Goal: Task Accomplishment & Management: Use online tool/utility

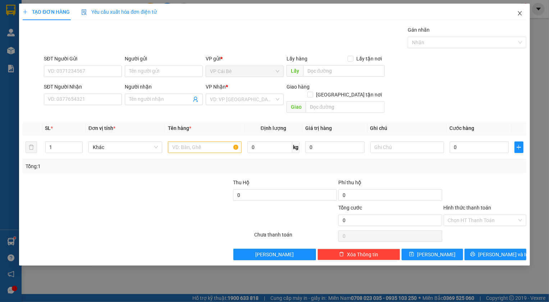
click at [522, 16] on icon "close" at bounding box center [520, 13] width 6 height 6
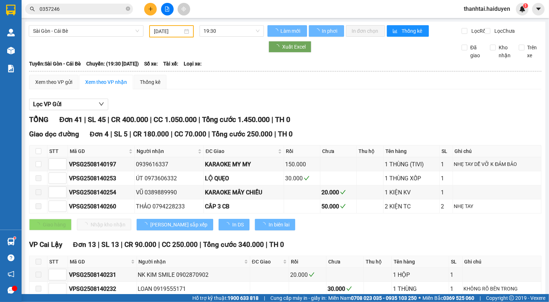
click at [483, 11] on span "thanhtai.haiduyen" at bounding box center [487, 8] width 58 height 9
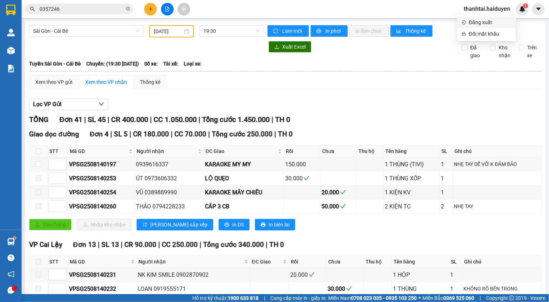
click at [486, 23] on span "Đăng xuất" at bounding box center [490, 22] width 43 height 8
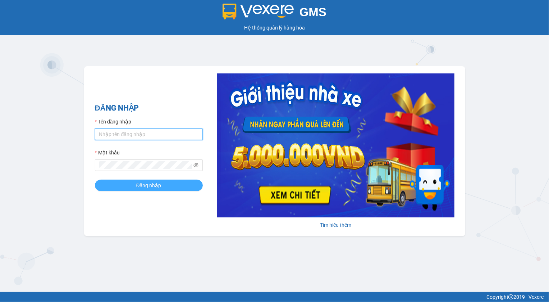
type input "baodat.haiduyen"
click at [142, 185] on span "Đăng nhập" at bounding box center [148, 185] width 25 height 8
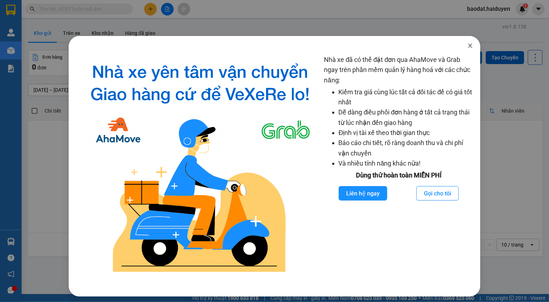
click at [463, 47] on span "Close" at bounding box center [471, 46] width 20 height 20
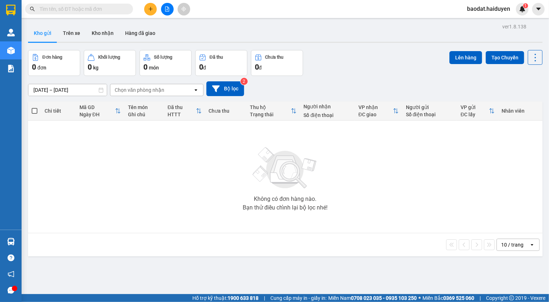
click at [105, 9] on input "text" at bounding box center [82, 9] width 85 height 8
type input "0"
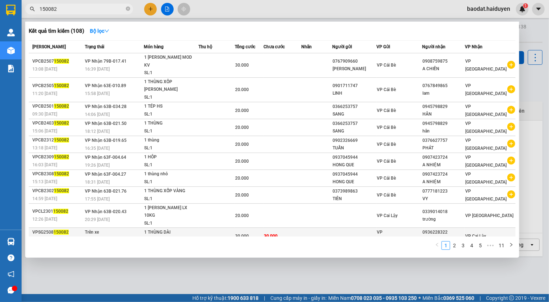
type input "150082"
click at [435, 236] on div "TRÚC" at bounding box center [444, 240] width 42 height 8
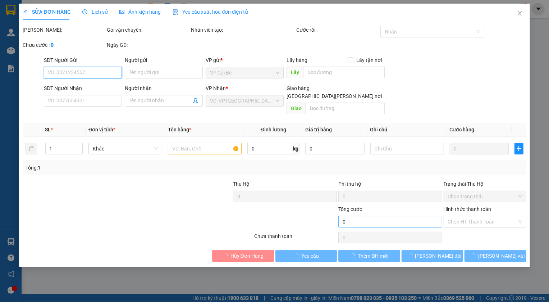
type input "0936228322"
type input "TRÚC"
type input "30.000"
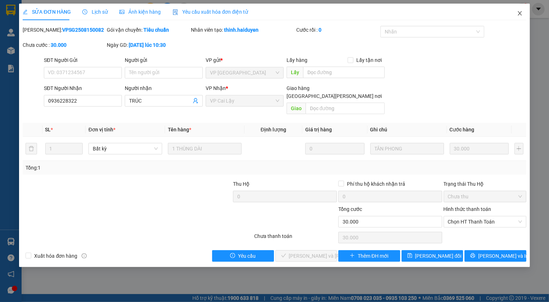
click at [520, 12] on icon "close" at bounding box center [520, 13] width 6 height 6
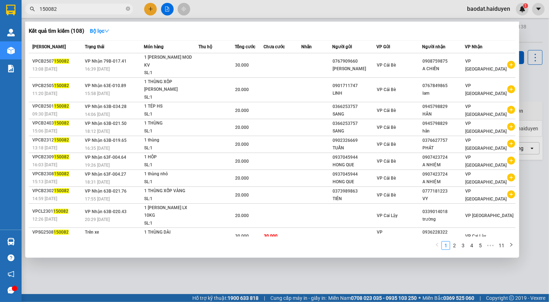
click at [78, 13] on input "150082" at bounding box center [82, 9] width 85 height 8
click at [128, 6] on icon "close-circle" at bounding box center [128, 8] width 4 height 4
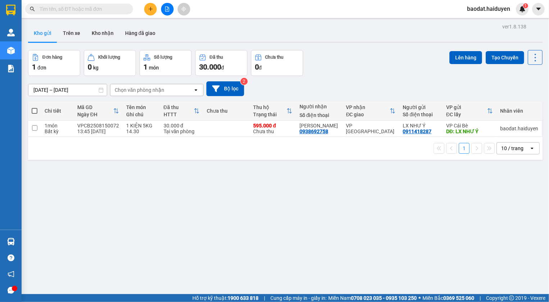
click at [96, 9] on input "text" at bounding box center [82, 9] width 85 height 8
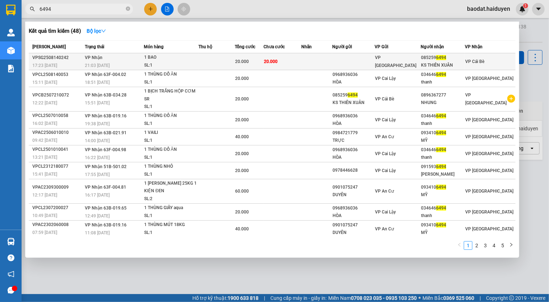
type input "6494"
click at [331, 60] on td at bounding box center [317, 61] width 31 height 17
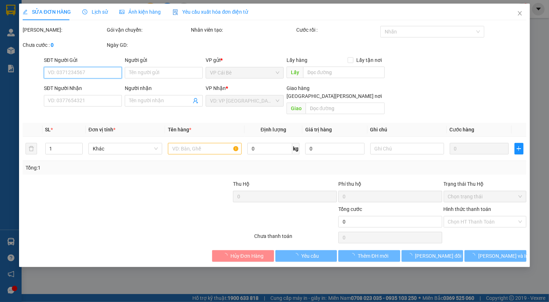
type input "0852596494"
type input "KS THIÊN XUÂN"
type input "20.000"
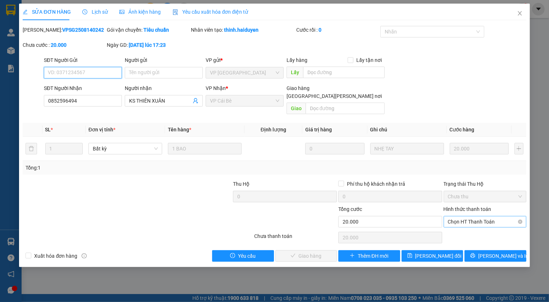
click at [471, 216] on span "Chọn HT Thanh Toán" at bounding box center [485, 221] width 74 height 11
click at [470, 227] on div "Tại văn phòng" at bounding box center [485, 228] width 74 height 8
type input "0"
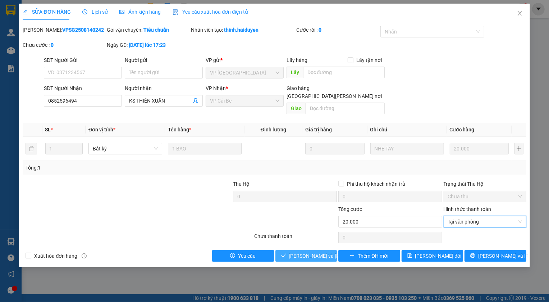
drag, startPoint x: 304, startPoint y: 251, endPoint x: 308, endPoint y: 247, distance: 5.1
click at [305, 252] on span "[PERSON_NAME] và [PERSON_NAME] hàng" at bounding box center [337, 256] width 97 height 8
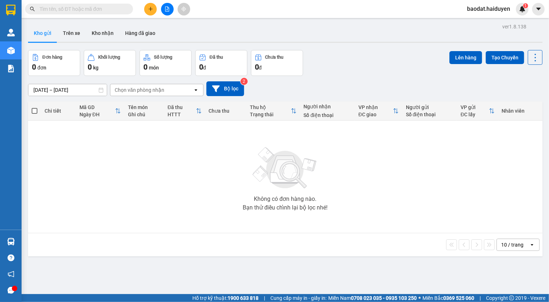
click at [371, 47] on div "ver 1.8.138 Kho gửi Trên xe Kho nhận Hàng đã giao Đơn hàng 0 đơn Khối lượng 0 k…" at bounding box center [285, 173] width 521 height 302
